Goal: Information Seeking & Learning: Check status

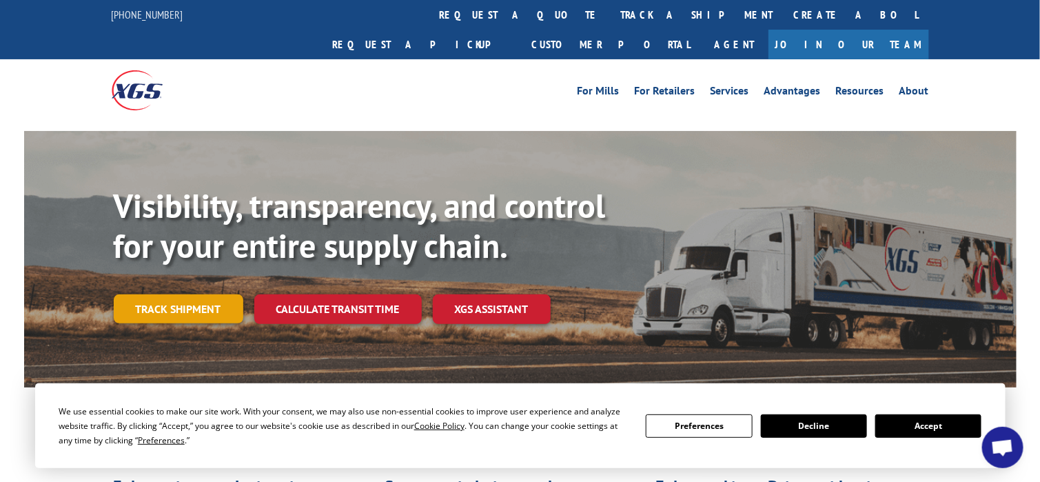
click at [154, 294] on link "Track shipment" at bounding box center [179, 308] width 130 height 29
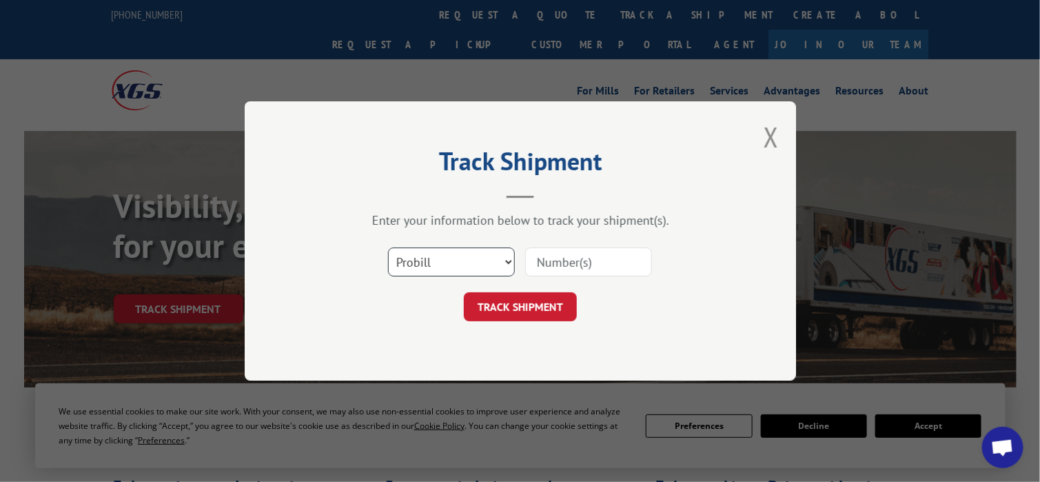
click at [473, 261] on select "Select category... Probill BOL PO" at bounding box center [451, 261] width 127 height 29
click at [556, 256] on input at bounding box center [588, 261] width 127 height 29
paste input "14410530"
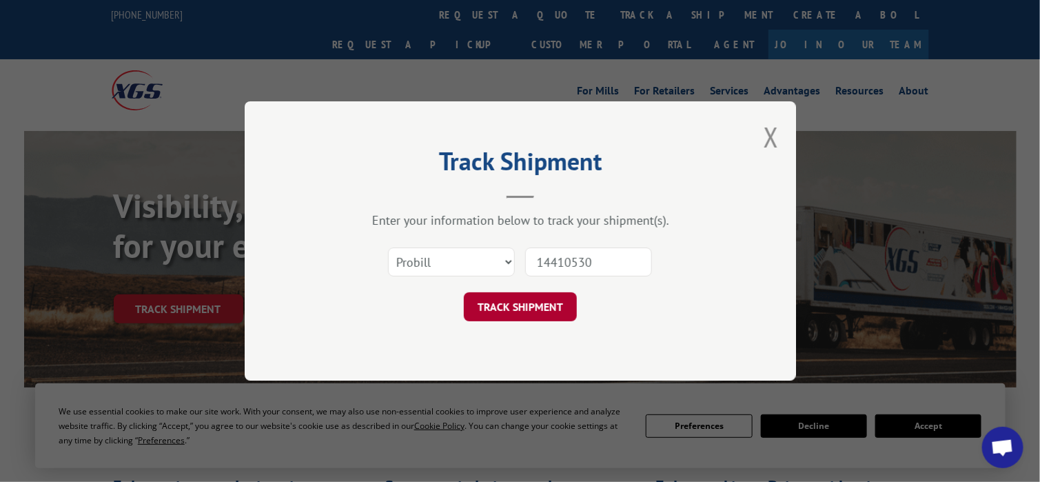
type input "14410530"
click at [530, 302] on button "TRACK SHIPMENT" at bounding box center [520, 306] width 113 height 29
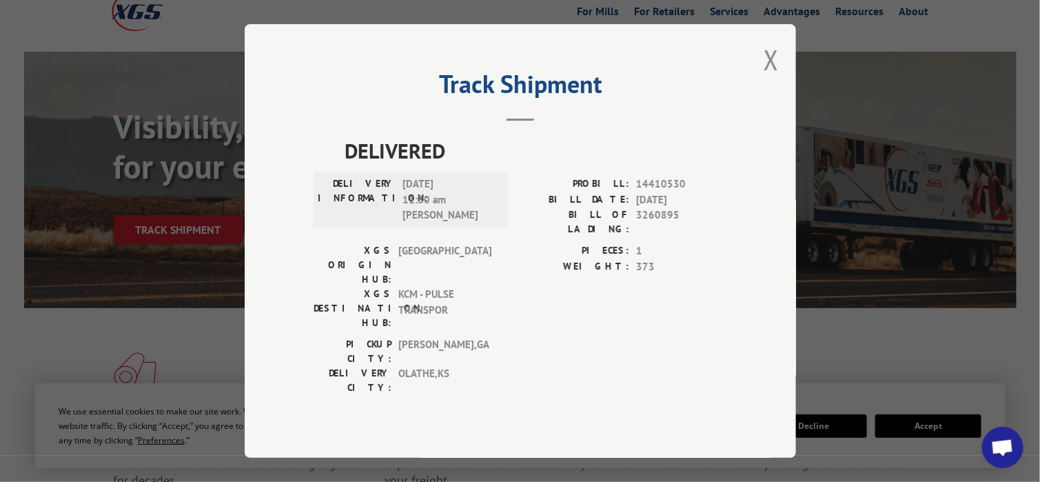
scroll to position [138, 0]
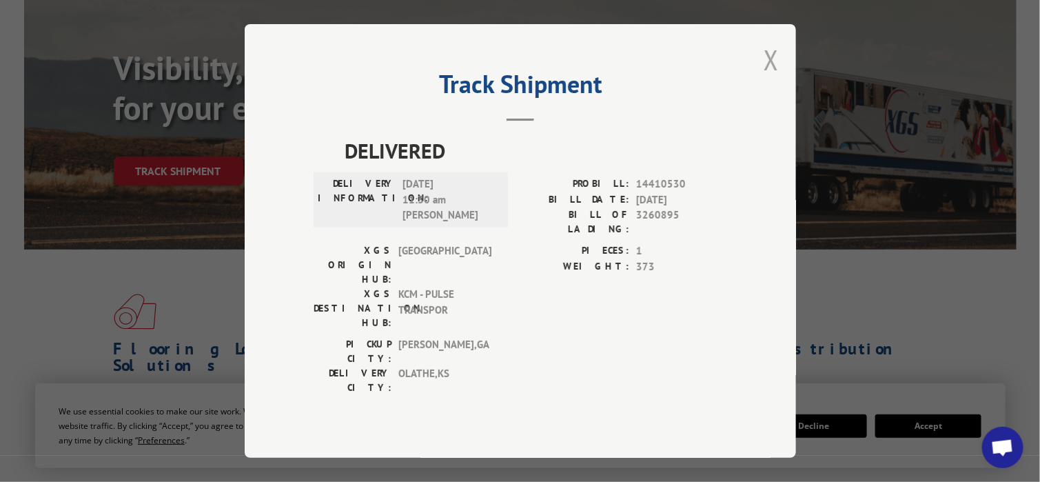
click at [768, 75] on button "Close modal" at bounding box center [771, 59] width 15 height 37
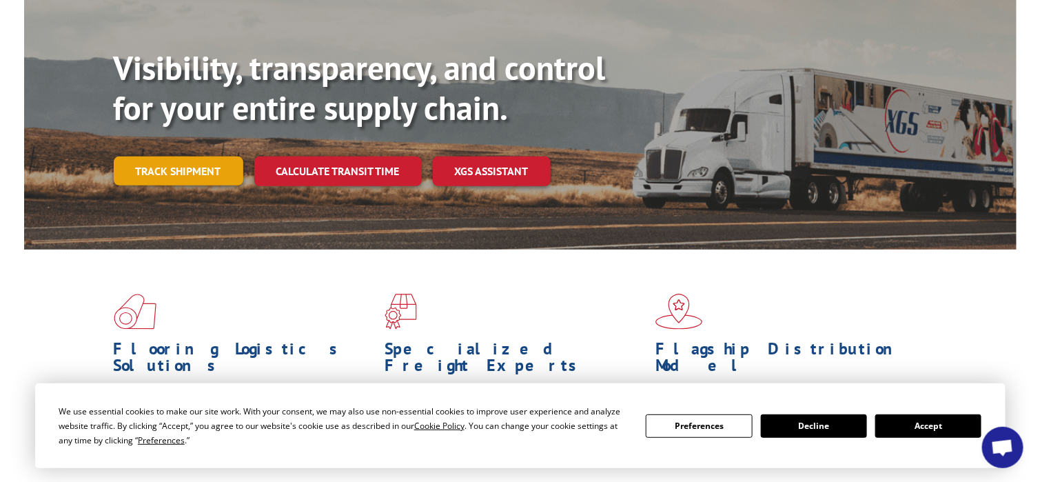
click at [198, 156] on link "Track shipment" at bounding box center [179, 170] width 130 height 29
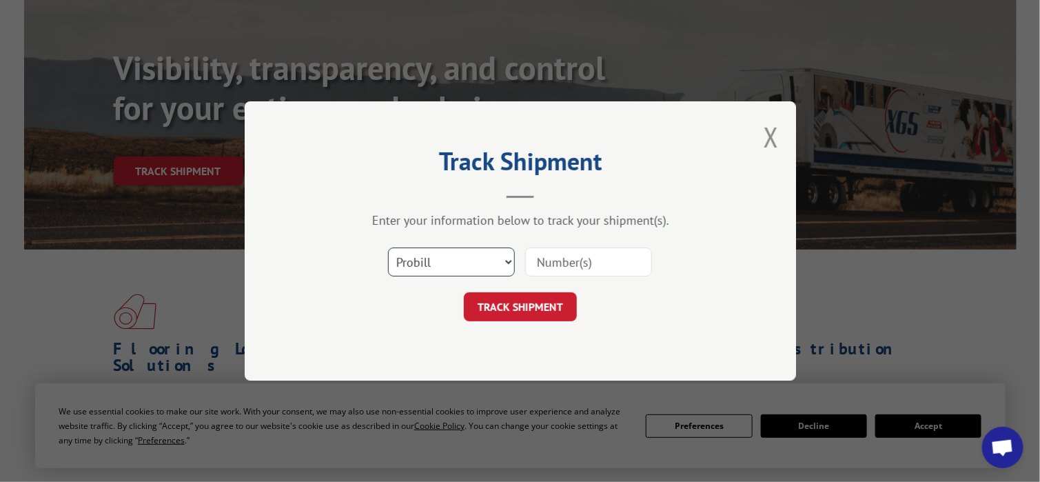
click at [466, 253] on select "Select category... Probill BOL PO" at bounding box center [451, 261] width 127 height 29
select select "bol"
click at [388, 247] on select "Select category... Probill BOL PO" at bounding box center [451, 261] width 127 height 29
click at [566, 261] on input at bounding box center [588, 261] width 127 height 29
paste input "14410530"
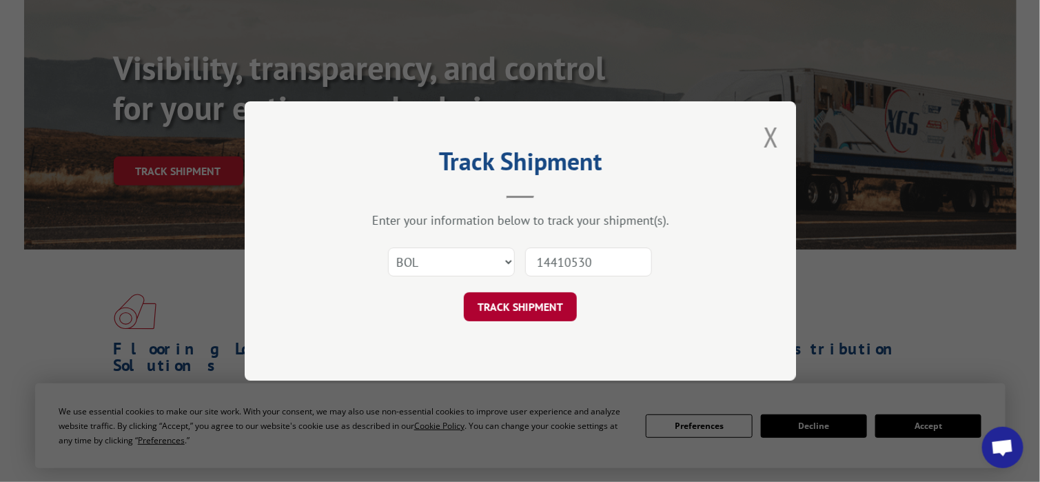
type input "14410530"
click at [506, 305] on button "TRACK SHIPMENT" at bounding box center [520, 306] width 113 height 29
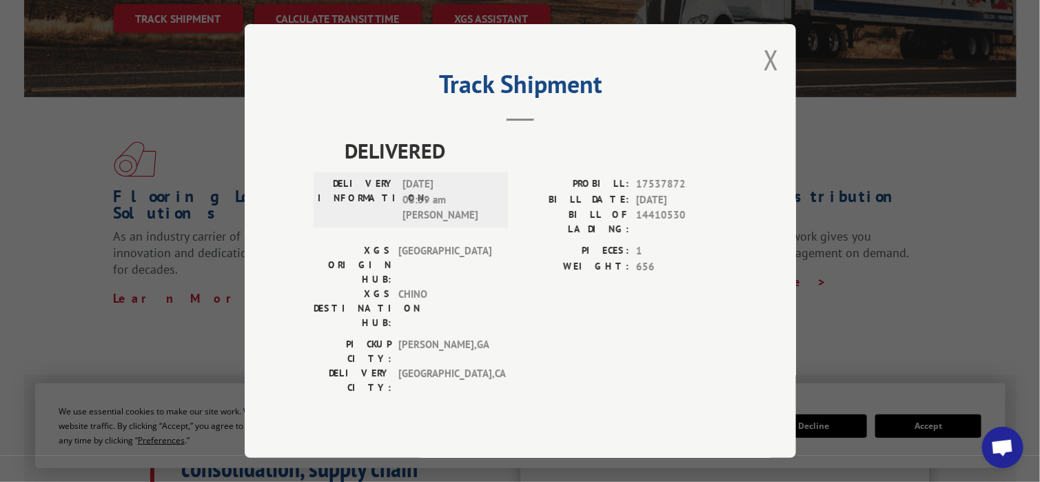
scroll to position [276, 0]
